Goal: Task Accomplishment & Management: Manage account settings

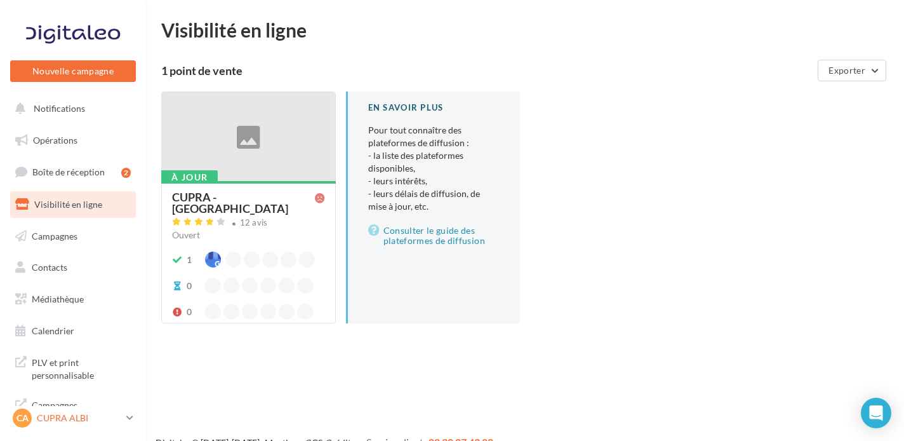
click at [126, 417] on link "CA CUPRA ALBI cupra_albi" at bounding box center [73, 418] width 126 height 24
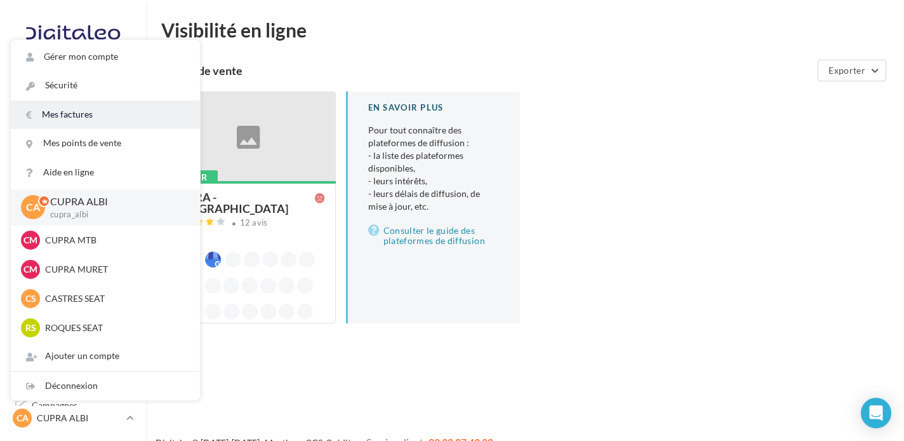
click at [76, 112] on link "Mes factures" at bounding box center [105, 114] width 189 height 29
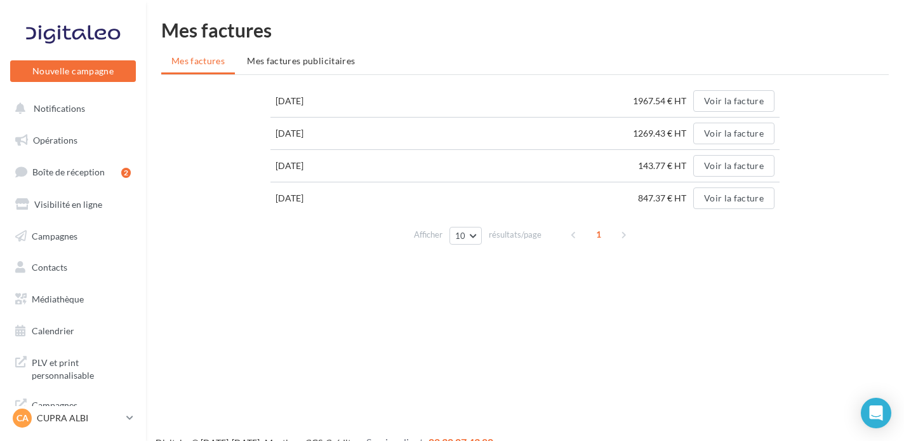
click at [723, 112] on td "1967.54 € HT Voir la facture" at bounding box center [572, 101] width 416 height 32
click at [724, 109] on button "Voir la facture" at bounding box center [733, 101] width 81 height 22
click at [270, 70] on li "Mes factures publicitaires" at bounding box center [301, 61] width 128 height 23
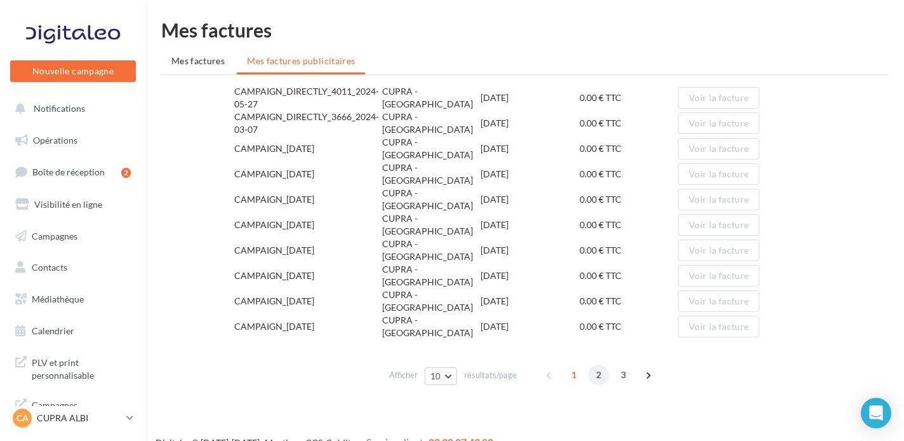
click at [597, 364] on span "2" at bounding box center [599, 374] width 20 height 20
click at [624, 364] on span "3" at bounding box center [623, 374] width 20 height 20
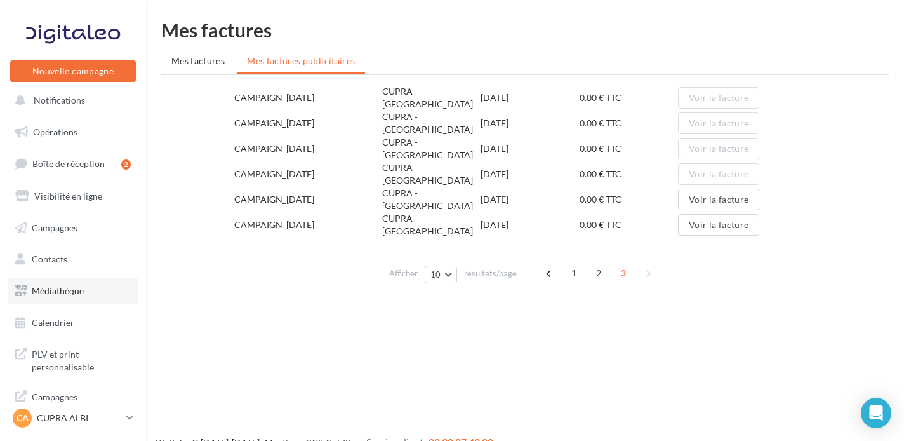
scroll to position [8, 0]
click at [557, 3] on html "Nouvelle campagne Nouvelle campagne Notifications Opérations Boîte de réception…" at bounding box center [452, 220] width 904 height 441
click at [96, 425] on div "CA CUPRA ALBI cupra_albi" at bounding box center [67, 417] width 109 height 19
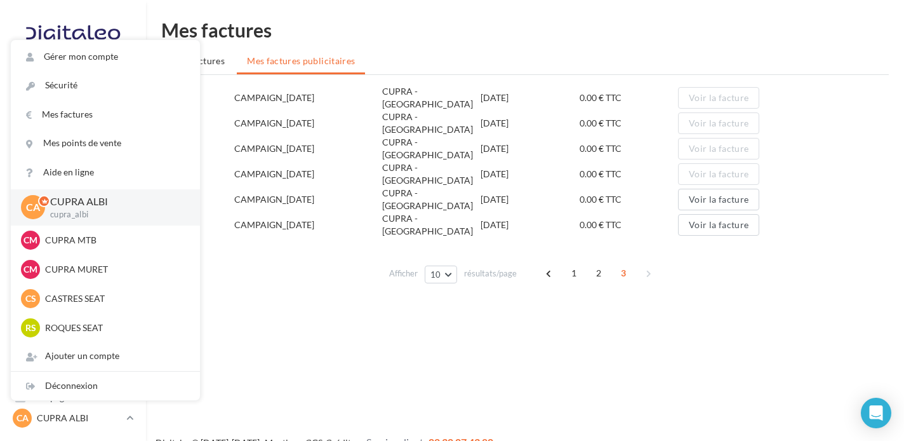
scroll to position [0, 0]
click at [312, 381] on div "Nouvelle campagne Nouvelle campagne Notifications Opérations Boîte de réception…" at bounding box center [452, 240] width 904 height 441
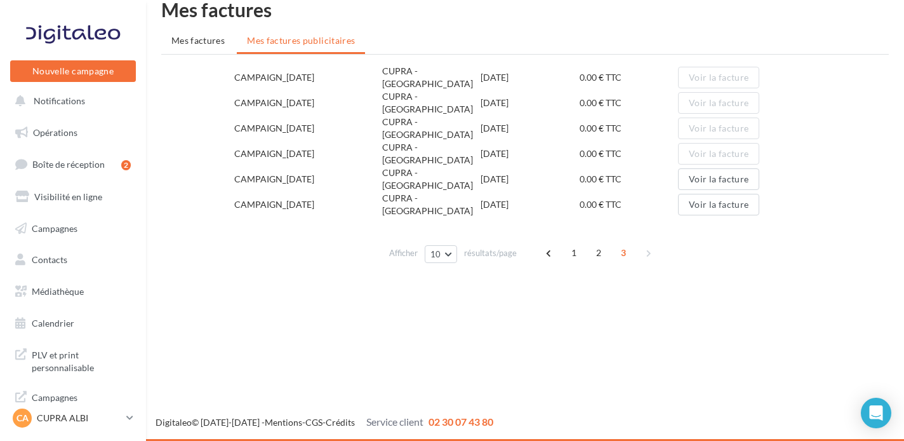
scroll to position [20, 0]
click at [102, 361] on span "PLV et print personnalisable" at bounding box center [81, 359] width 99 height 27
click at [203, 44] on span "Mes factures" at bounding box center [197, 40] width 53 height 11
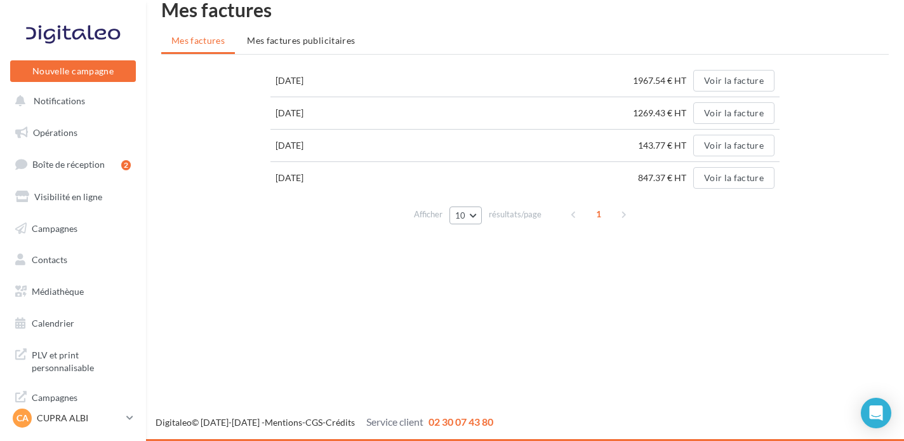
click at [461, 216] on span "10" at bounding box center [460, 215] width 11 height 10
click at [476, 312] on button "100" at bounding box center [494, 306] width 89 height 22
click at [710, 106] on button "Voir la facture" at bounding box center [733, 113] width 81 height 22
